Goal: Information Seeking & Learning: Learn about a topic

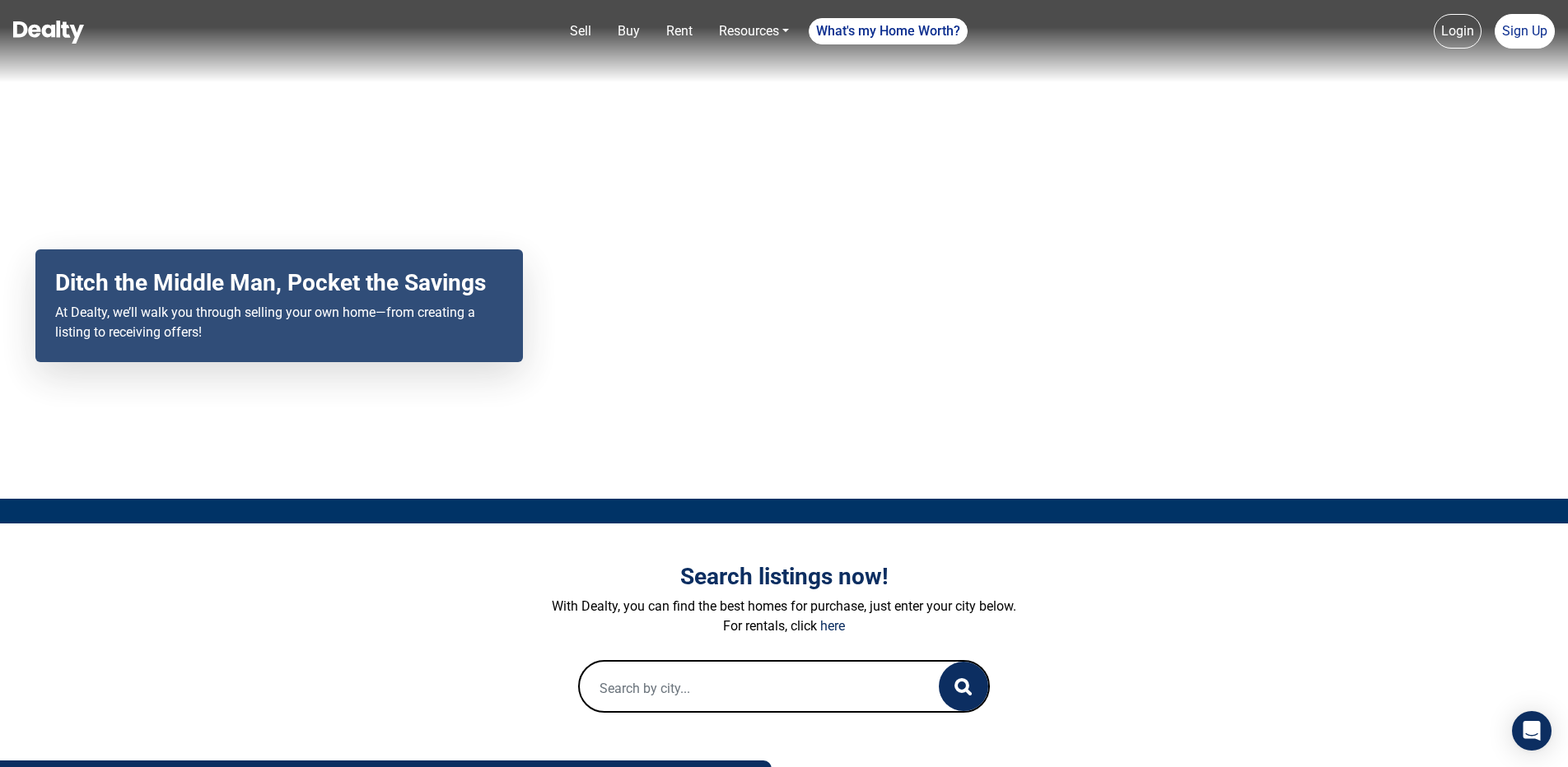
scroll to position [247, 0]
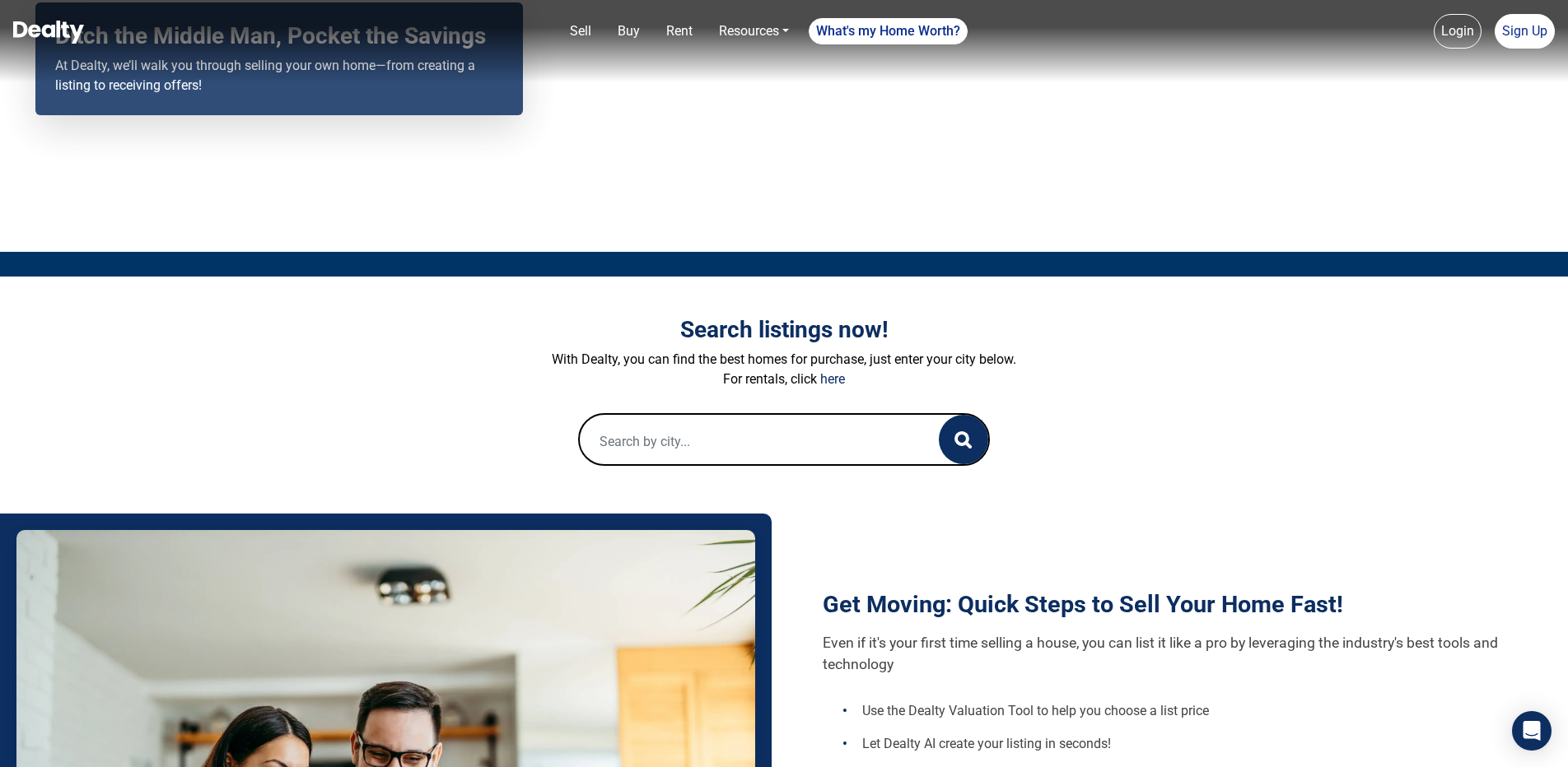
click at [657, 441] on input "text" at bounding box center [743, 441] width 326 height 53
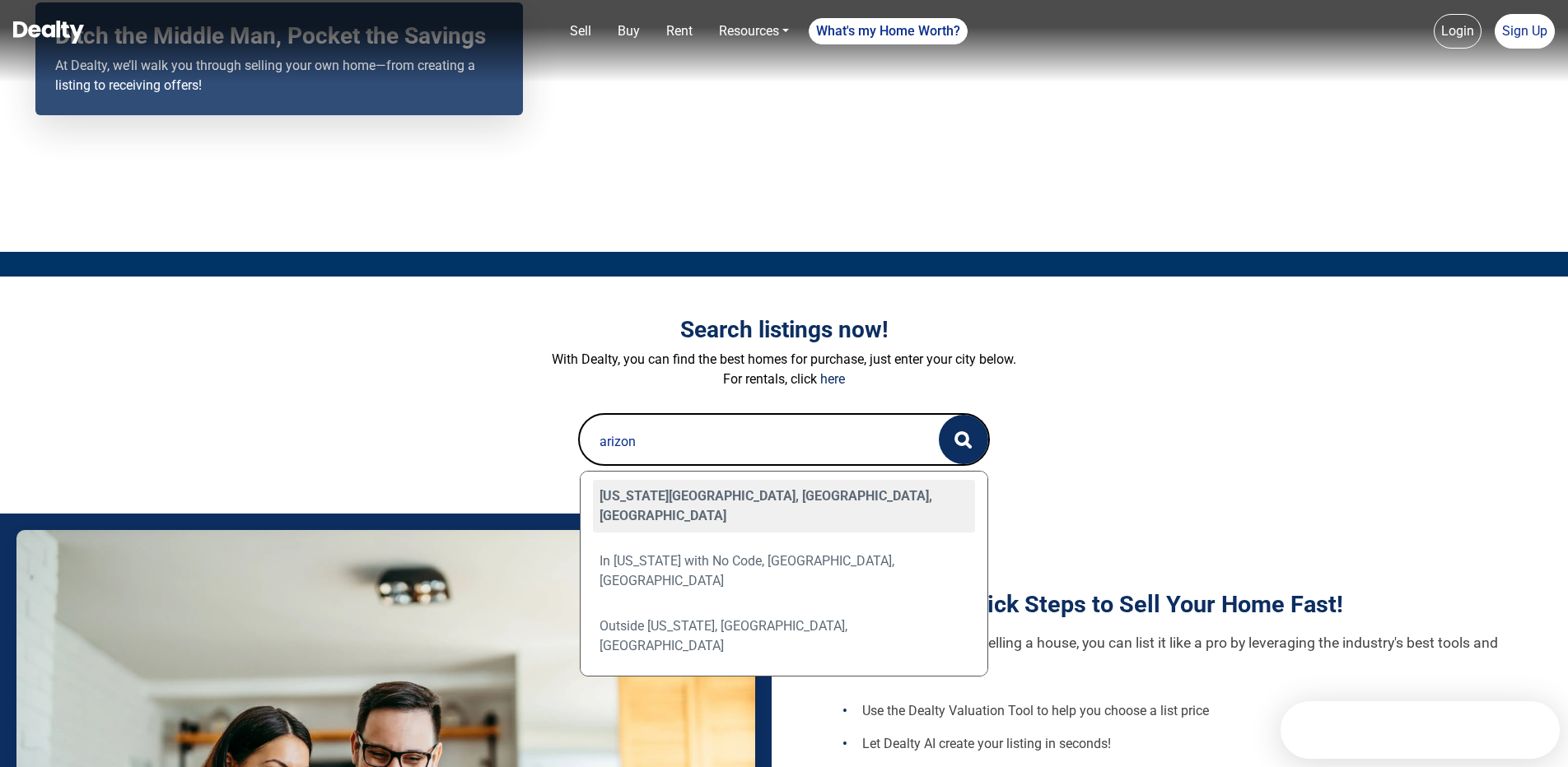
click at [684, 500] on div "Arizona City, AZ, USA" at bounding box center [784, 506] width 382 height 53
type input "Arizona City, AZ, USA"
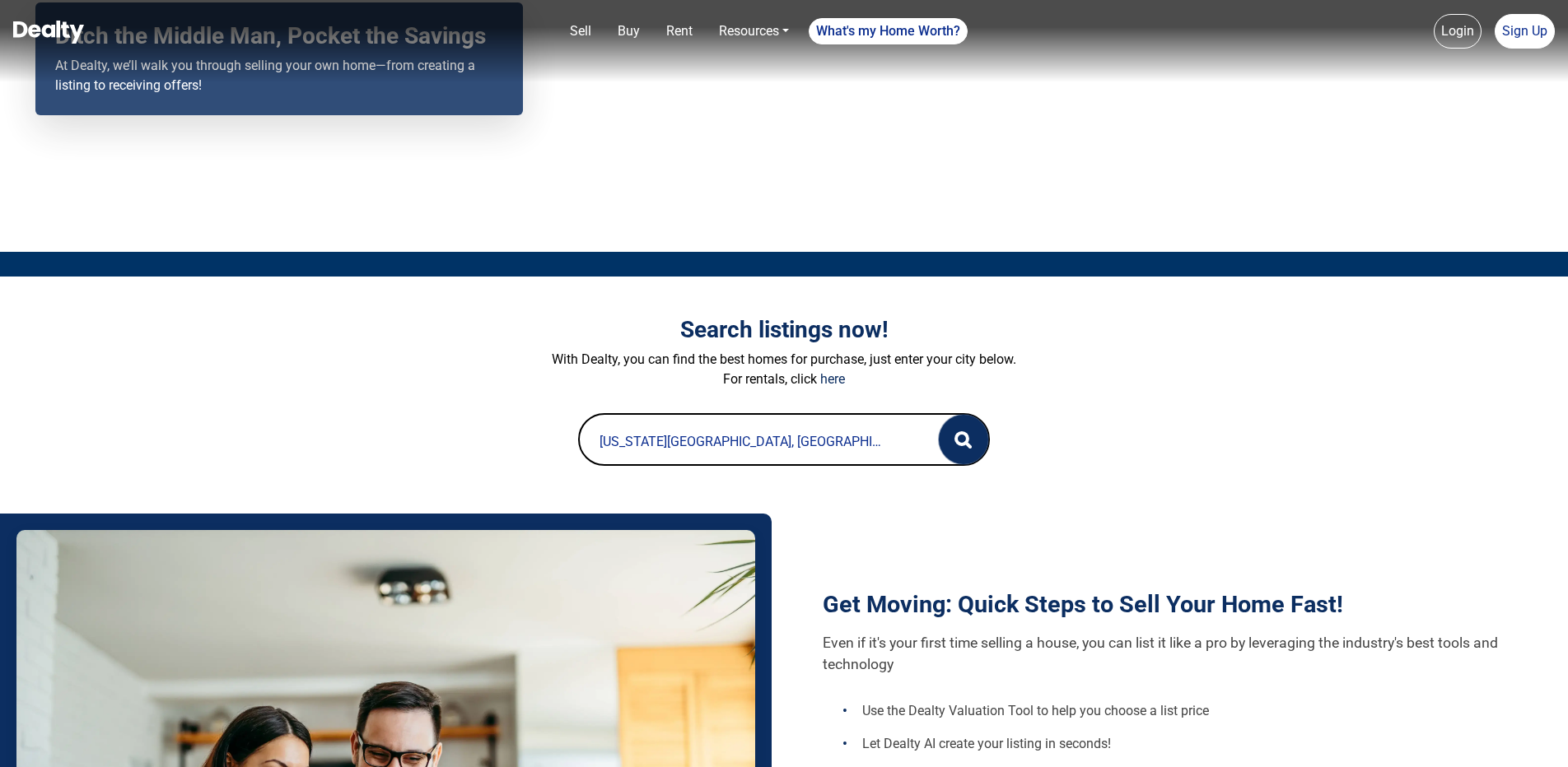
click at [956, 439] on circle "button" at bounding box center [961, 439] width 11 height 11
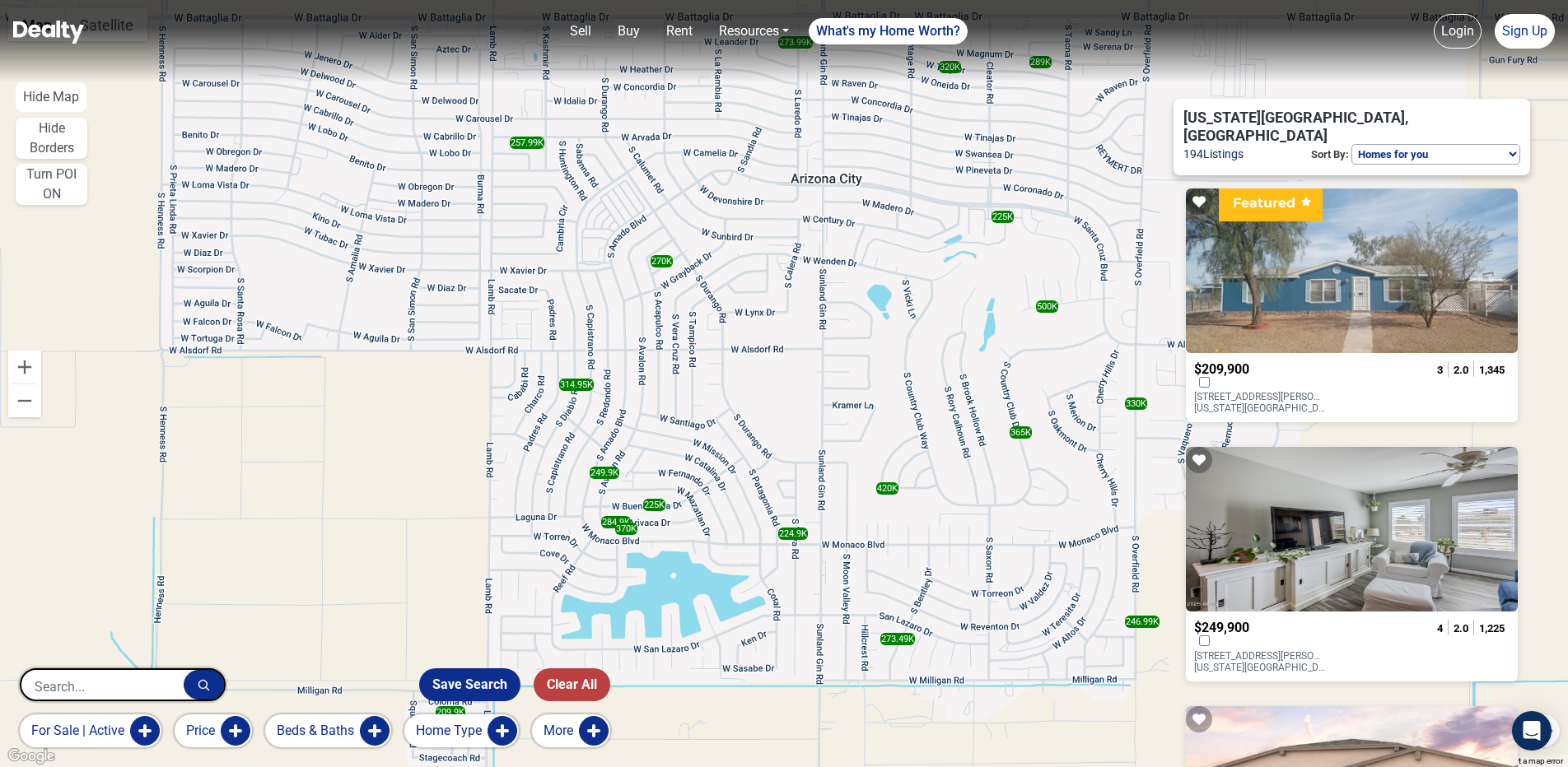
click at [1342, 271] on div at bounding box center [1352, 270] width 332 height 165
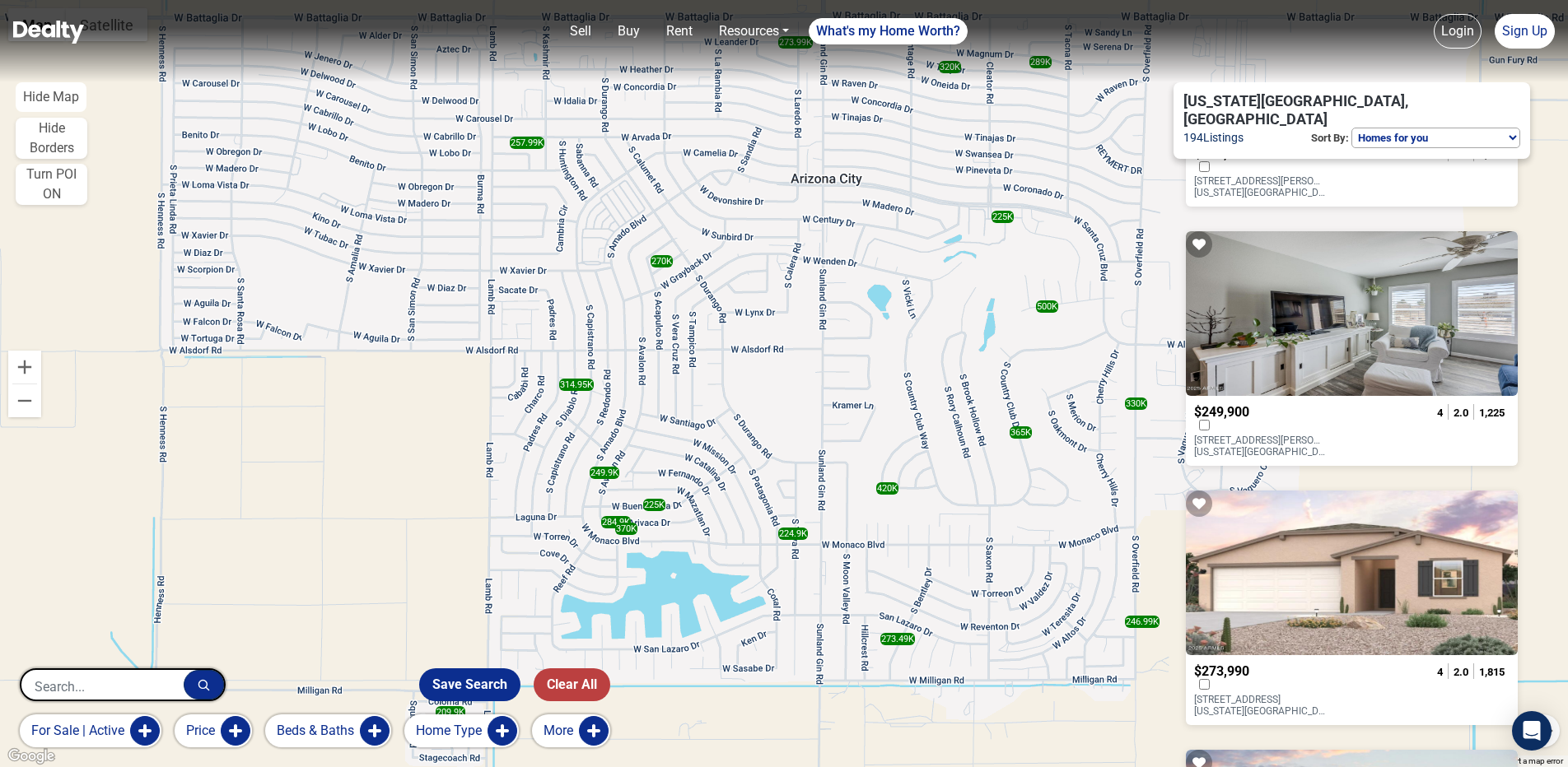
scroll to position [412, 0]
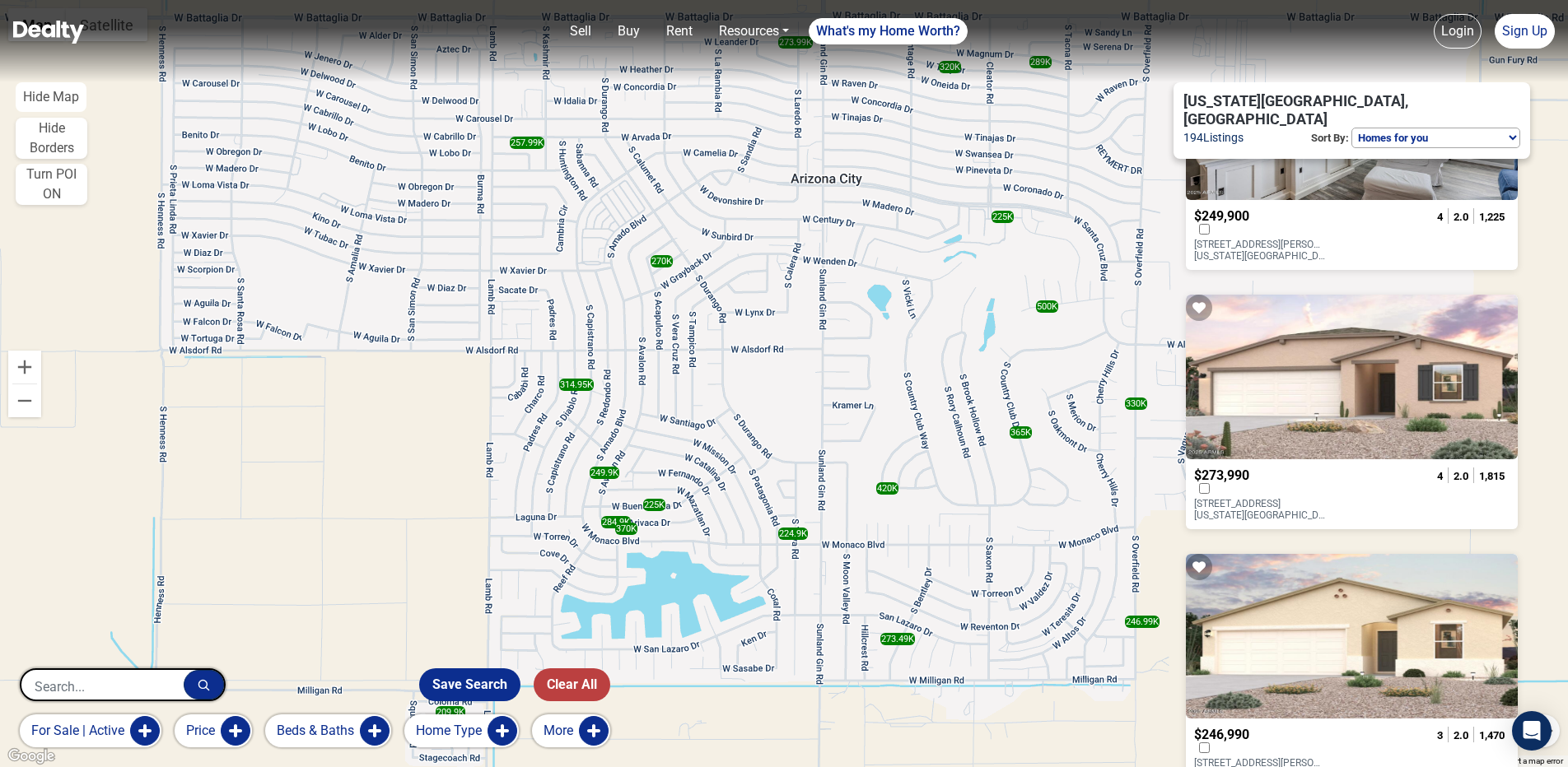
click at [1369, 349] on div at bounding box center [1352, 377] width 332 height 165
click at [1384, 344] on div at bounding box center [1352, 377] width 332 height 165
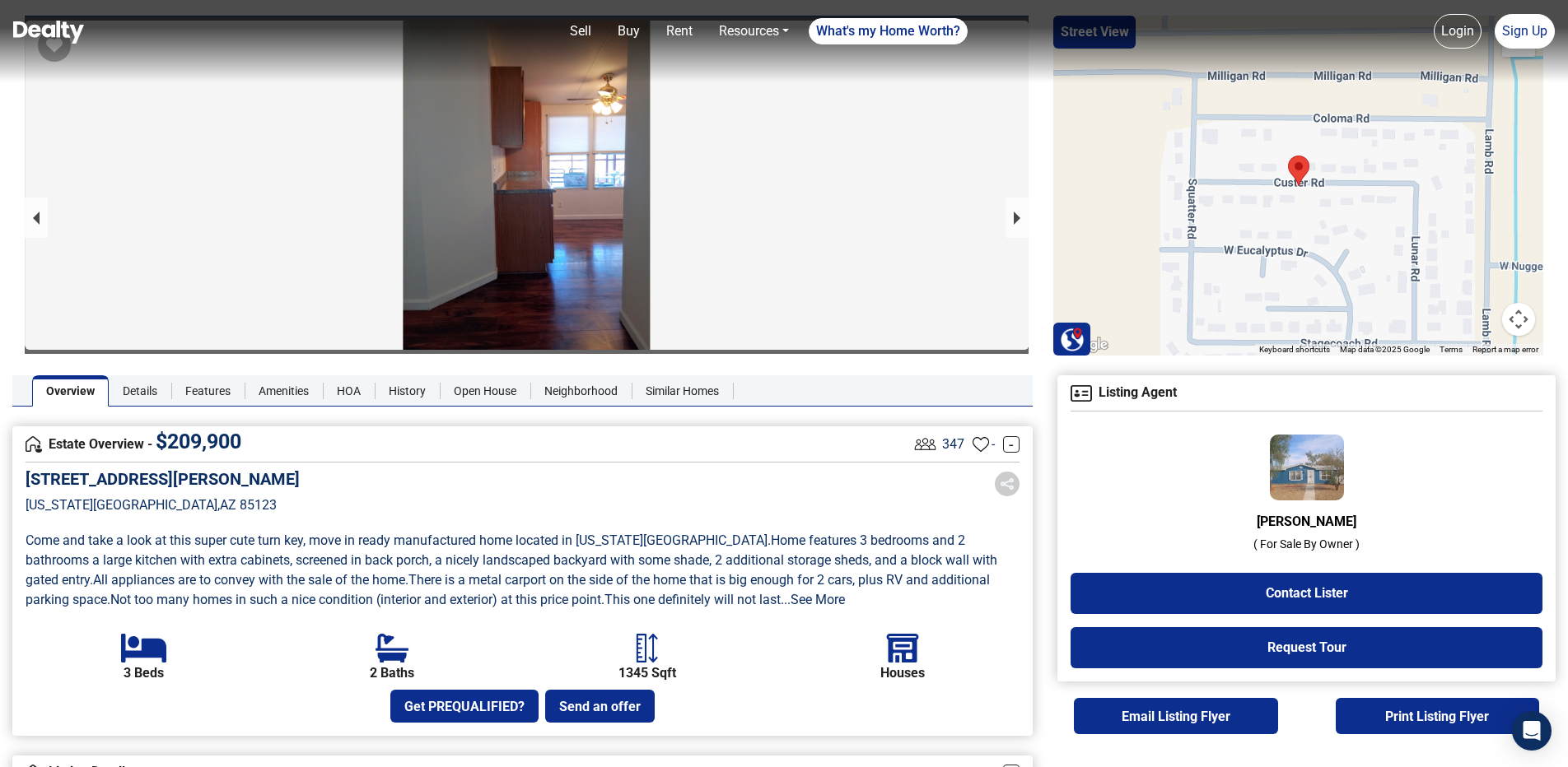
scroll to position [165, 0]
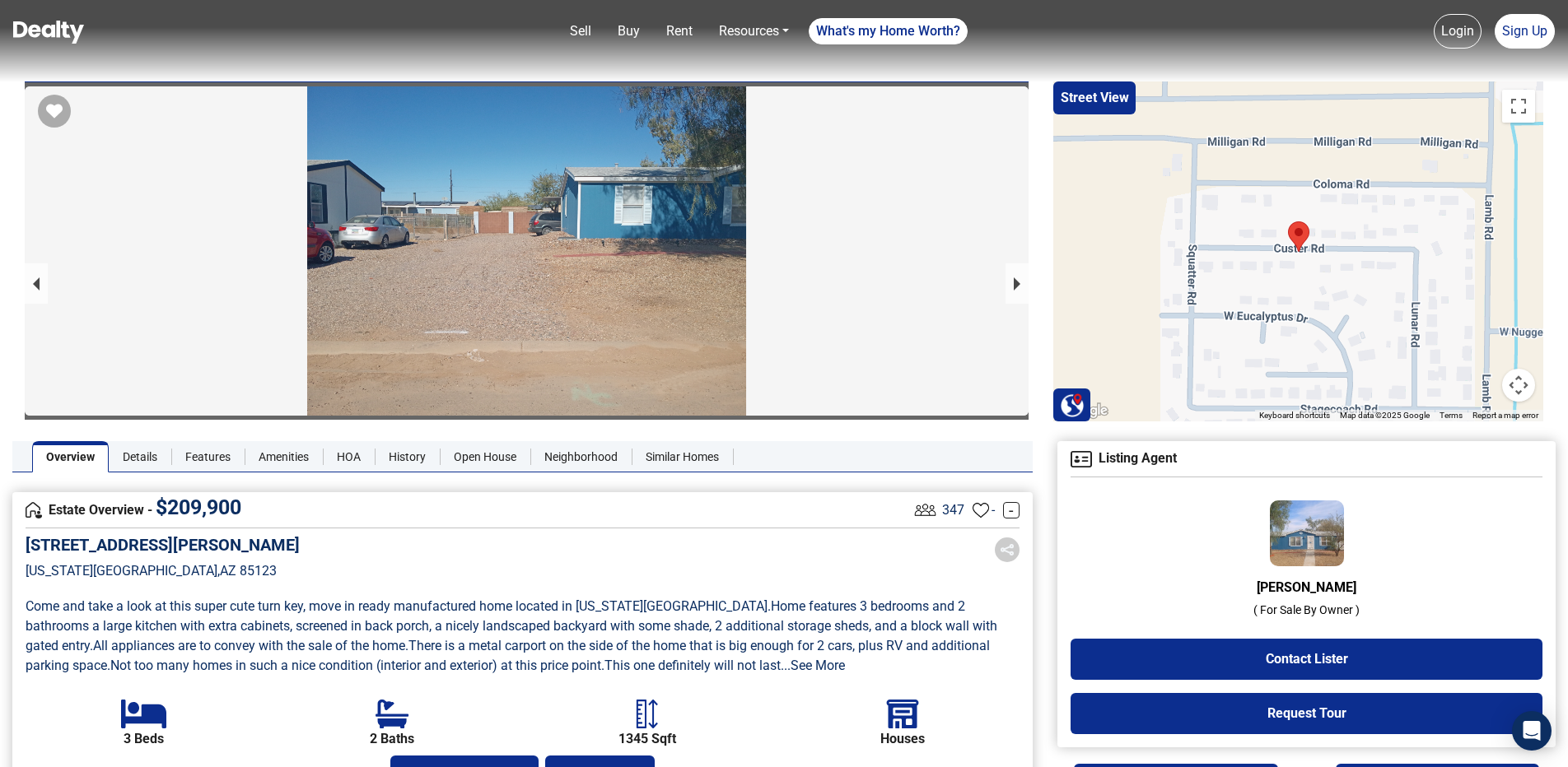
scroll to position [0, 0]
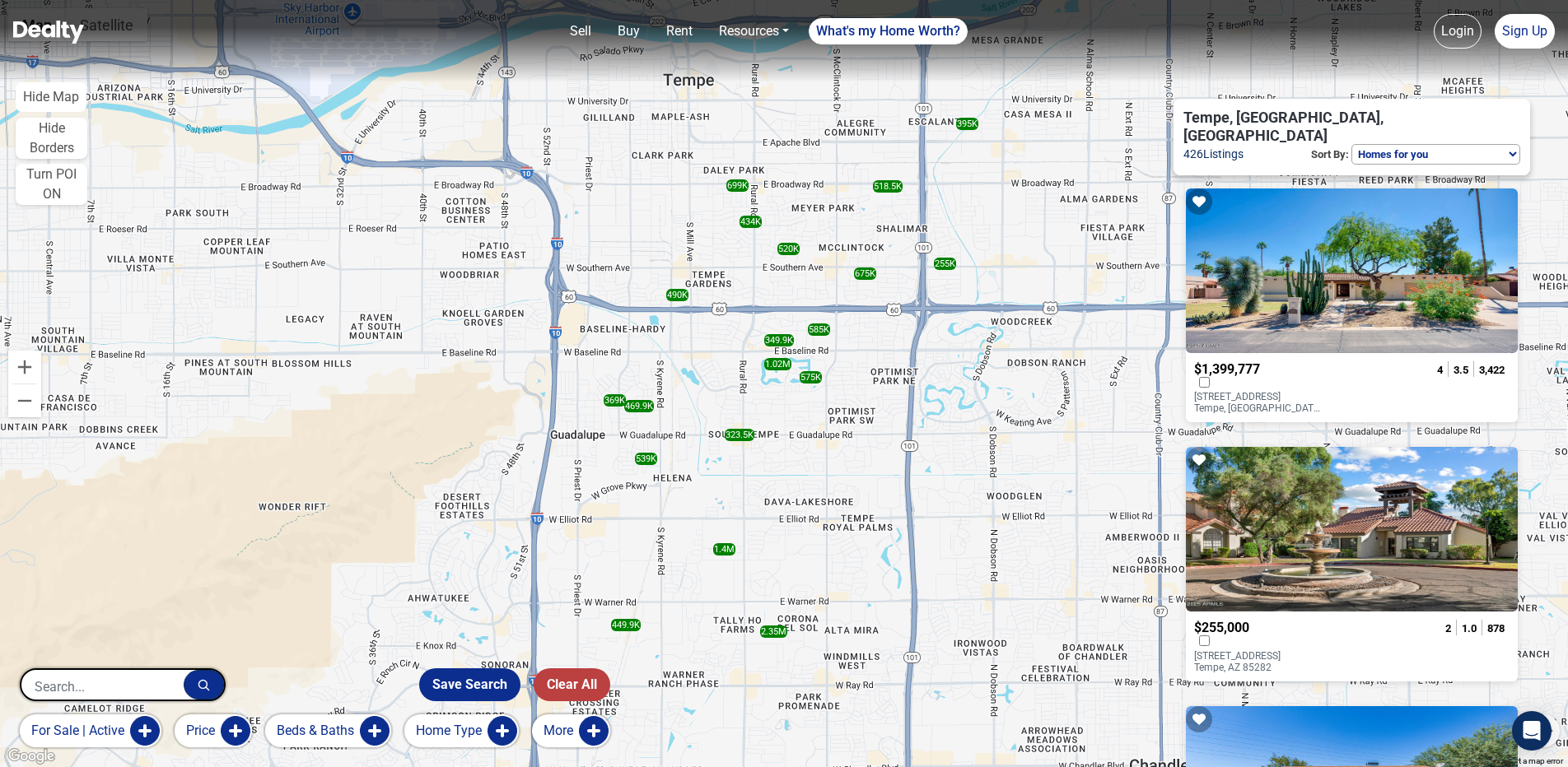
click at [54, 94] on button "Hide Map" at bounding box center [51, 97] width 71 height 30
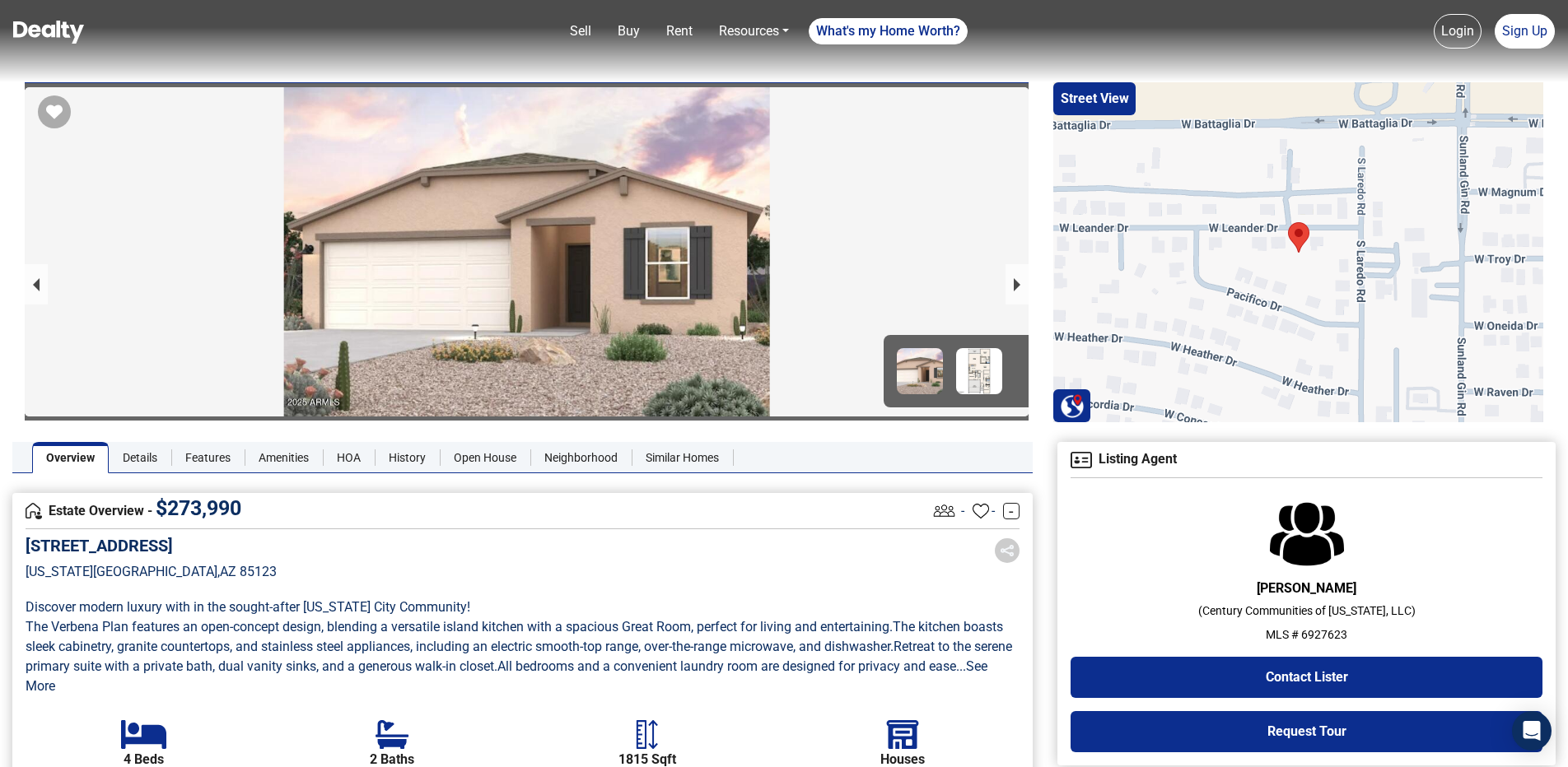
scroll to position [494, 0]
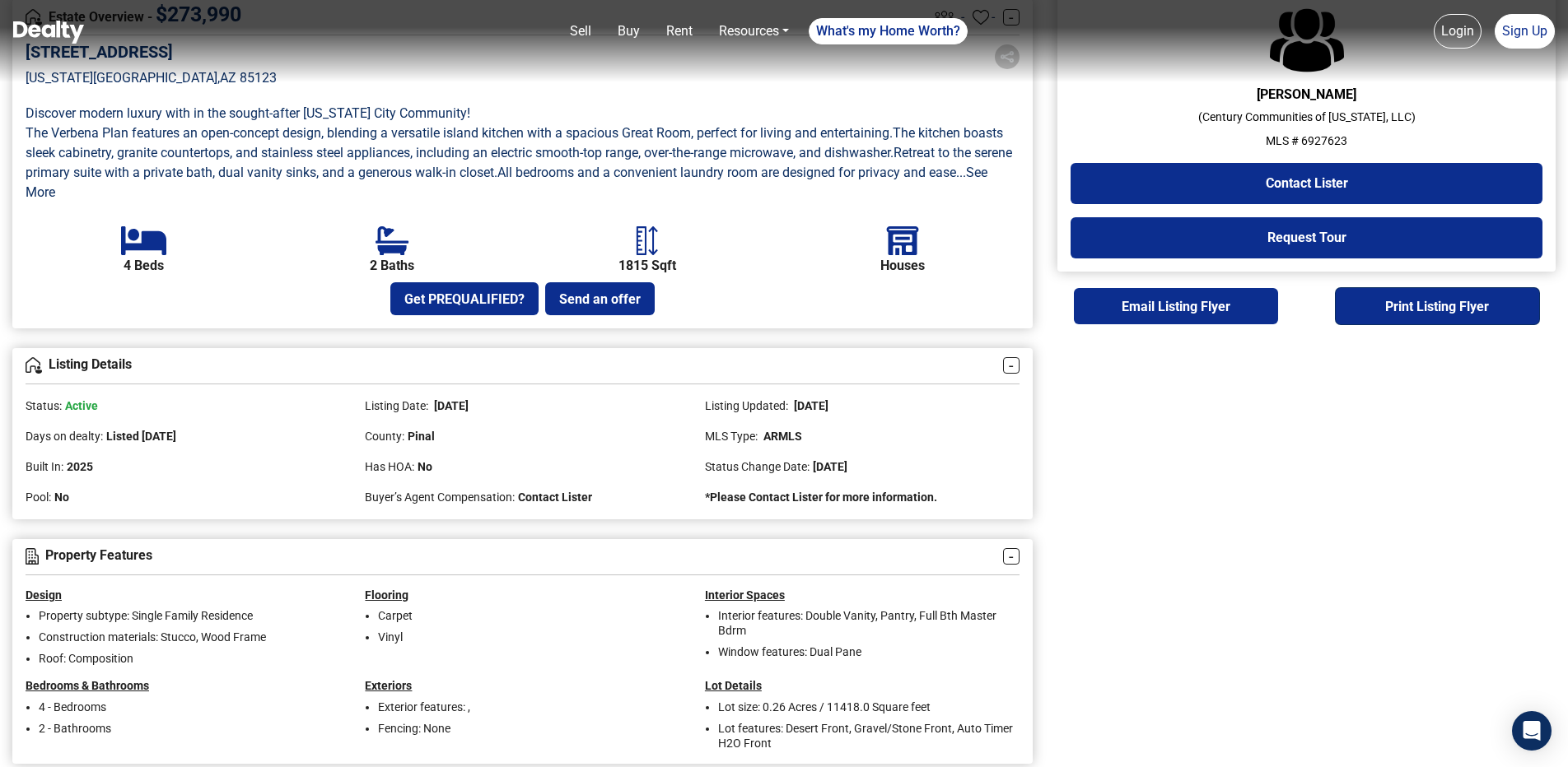
click at [1401, 308] on button "Print Listing Flyer" at bounding box center [1437, 306] width 203 height 36
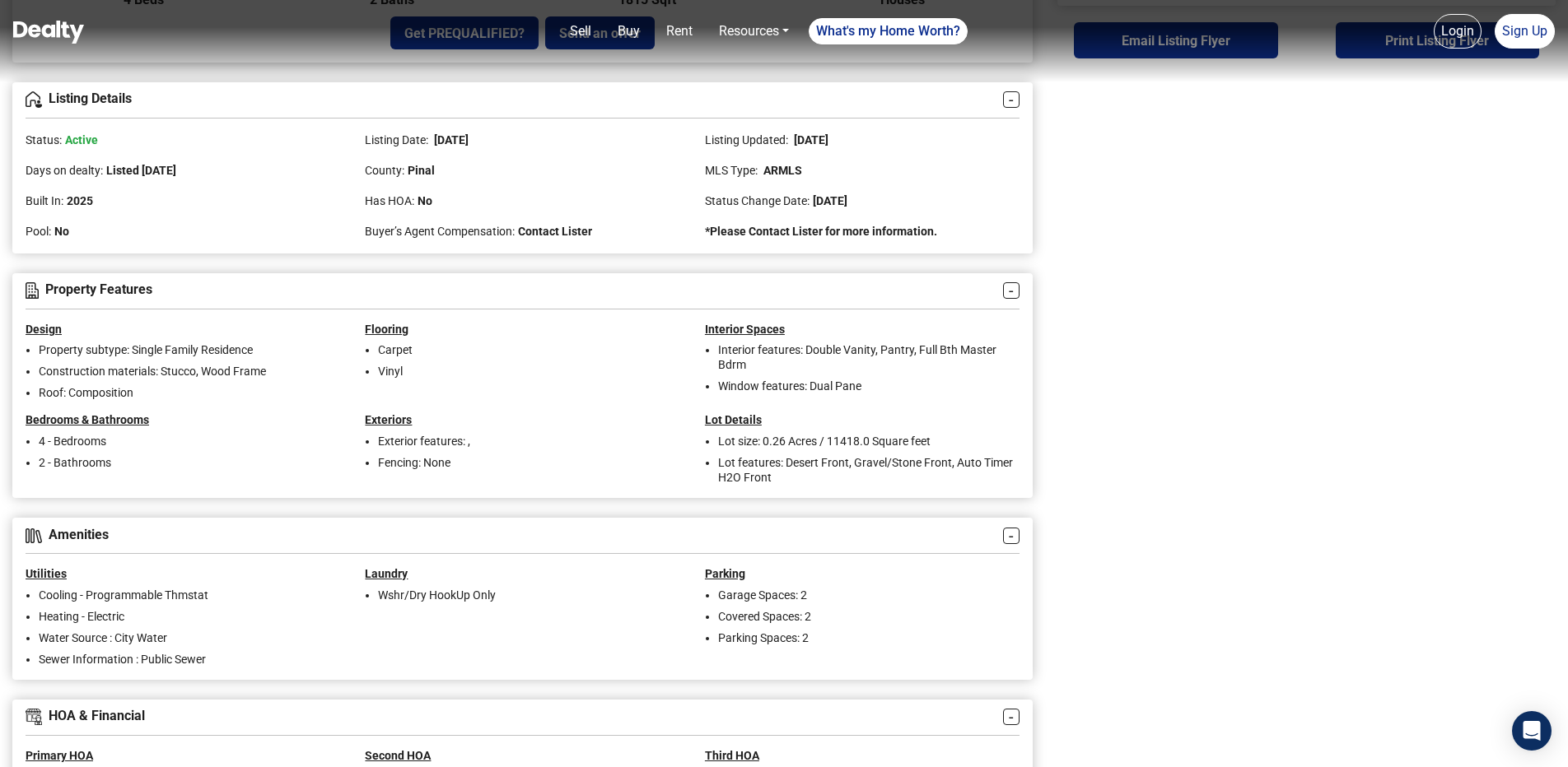
scroll to position [823, 0]
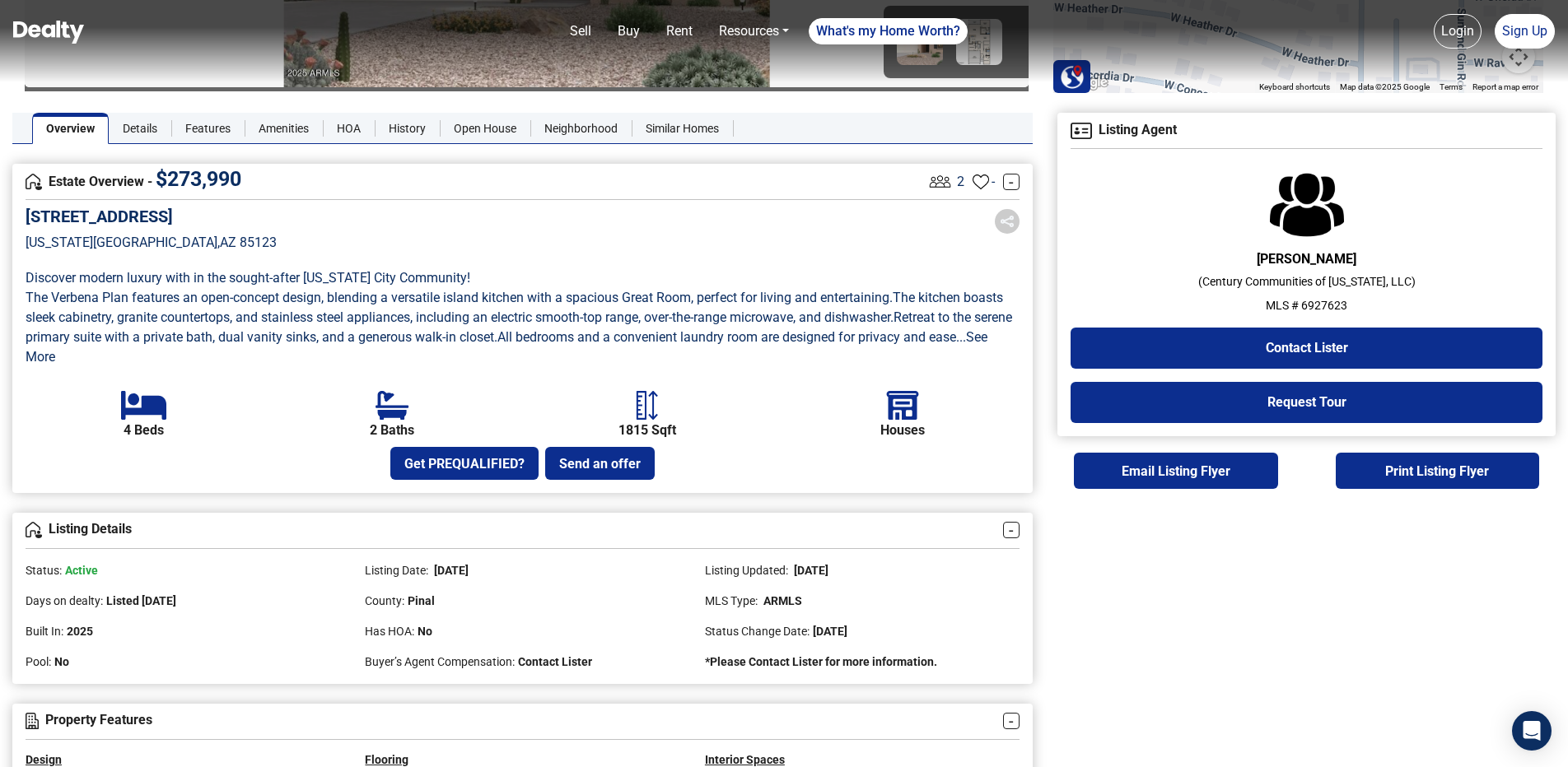
scroll to position [247, 0]
